Goal: Find contact information: Find contact information

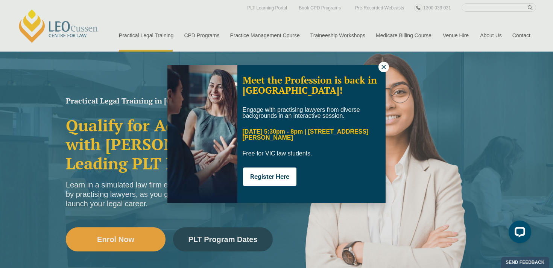
click at [385, 68] on icon at bounding box center [383, 67] width 4 height 4
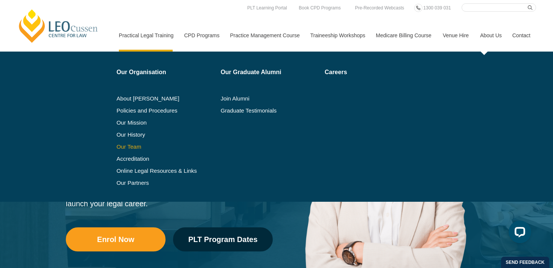
click at [121, 148] on link "Our Team" at bounding box center [166, 147] width 99 height 6
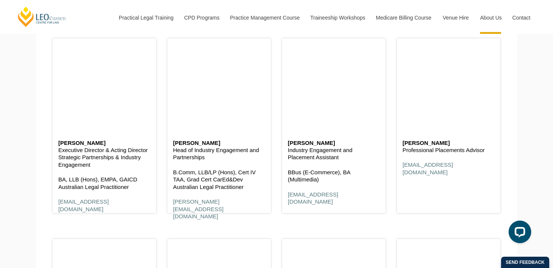
scroll to position [2966, 0]
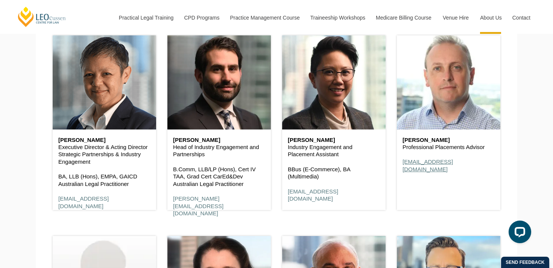
click at [431, 162] on link "fwalsh@leocussen.edu.au" at bounding box center [427, 165] width 50 height 14
